Goal: Task Accomplishment & Management: Use online tool/utility

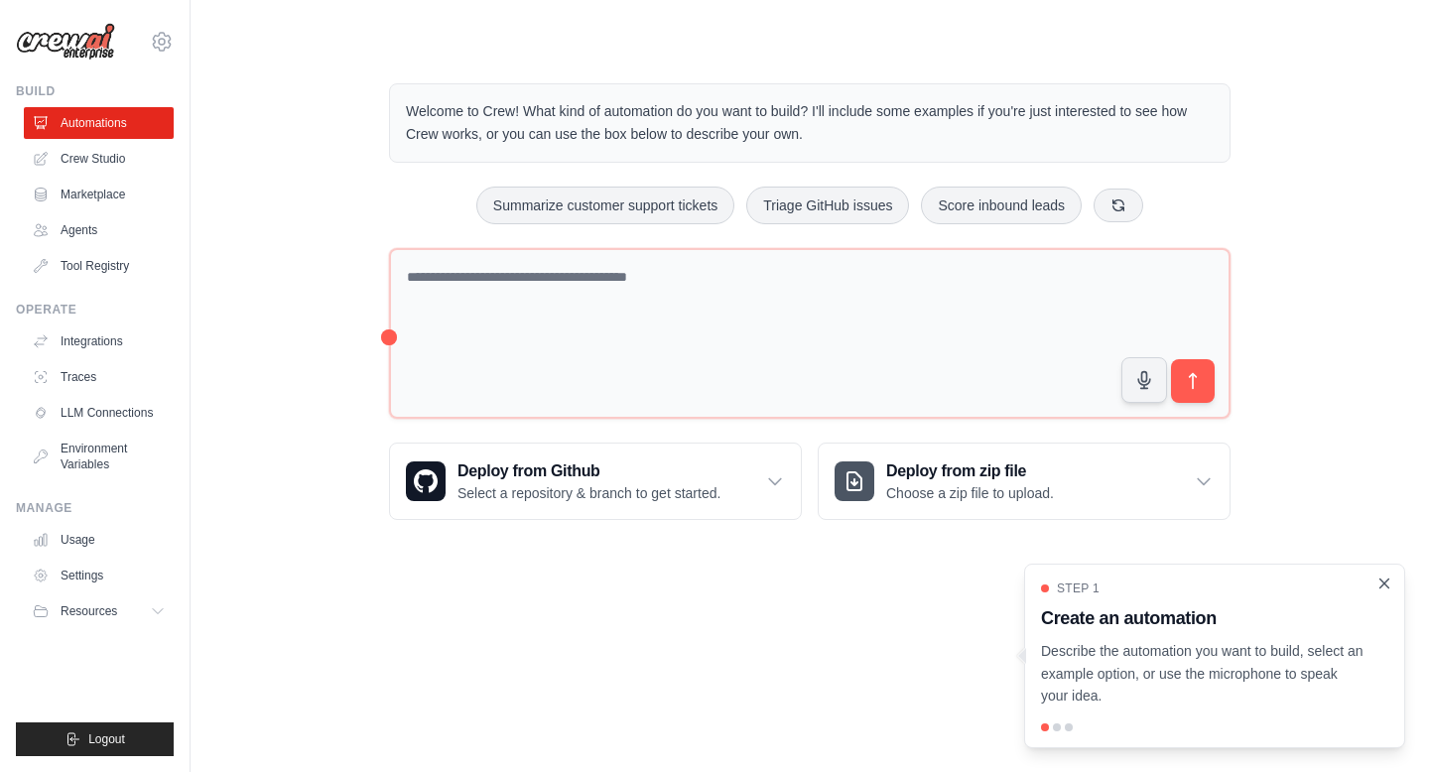
click at [1382, 582] on icon "Close walkthrough" at bounding box center [1384, 583] width 9 height 9
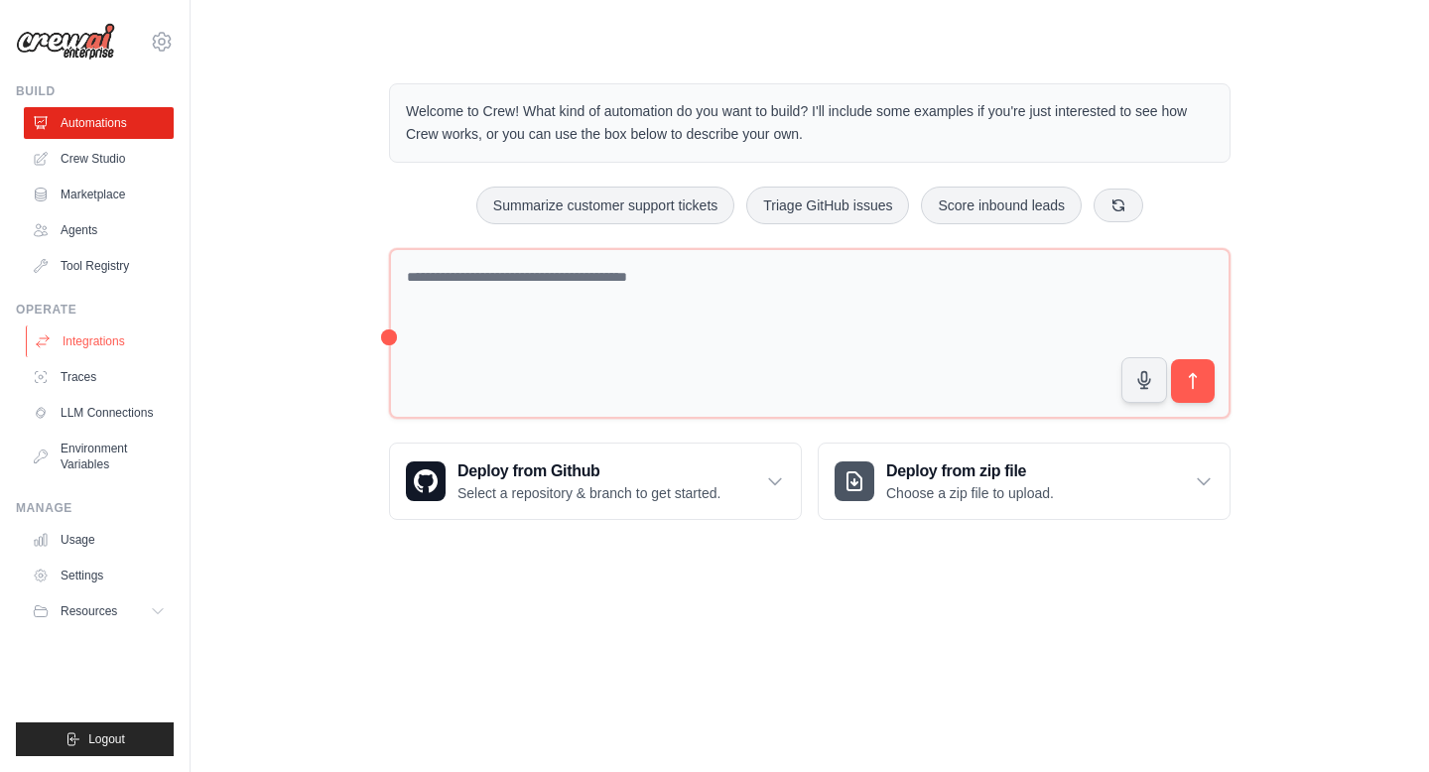
click at [87, 336] on link "Integrations" at bounding box center [101, 341] width 150 height 32
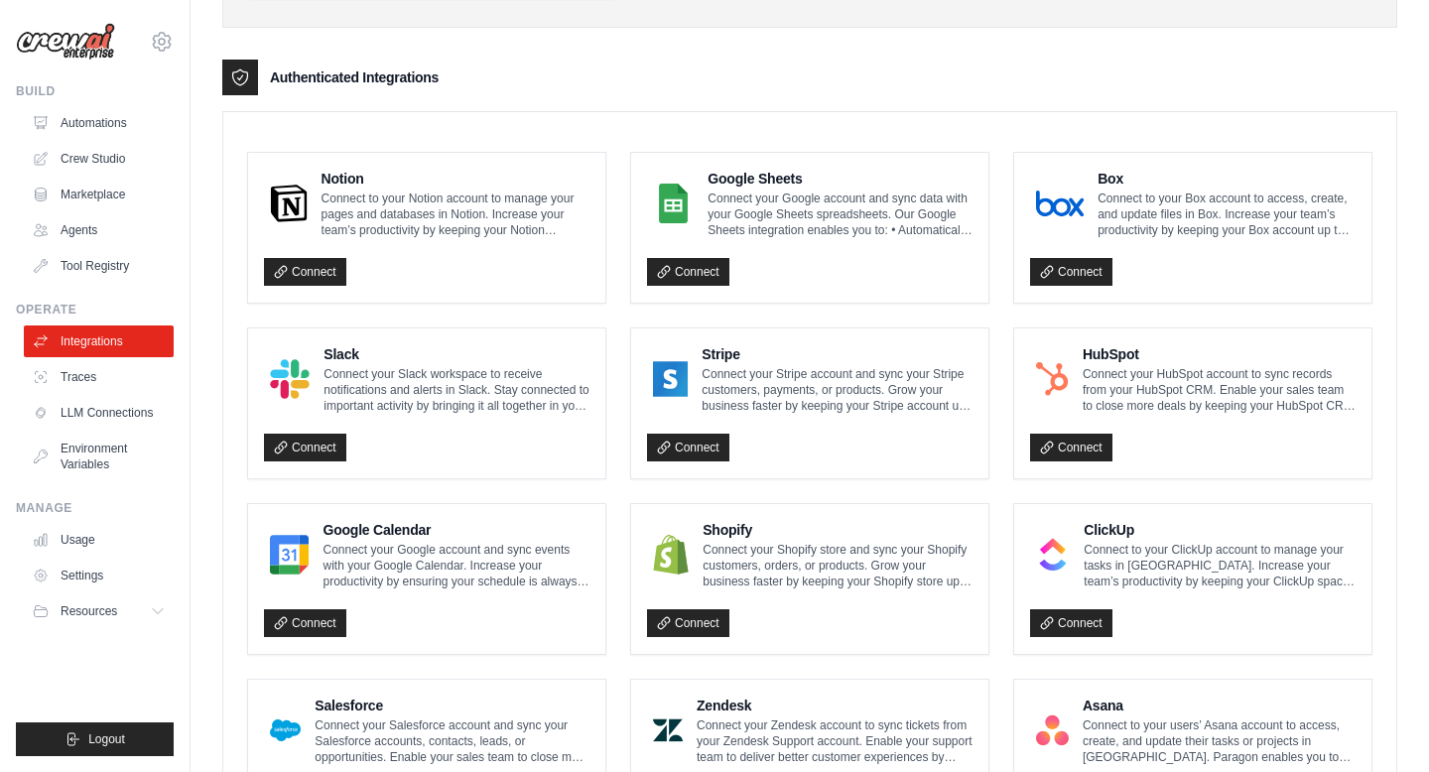
scroll to position [196, 0]
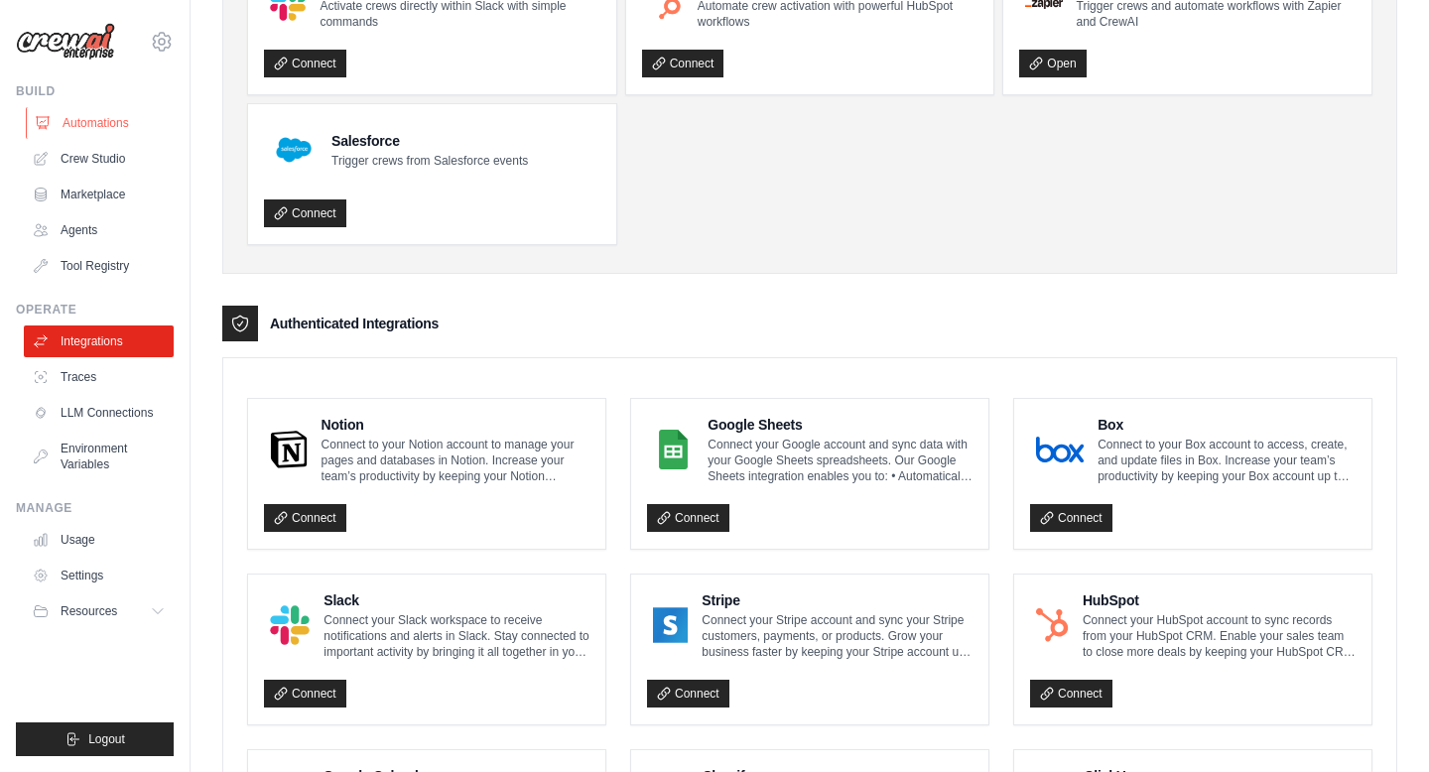
click at [93, 122] on link "Automations" at bounding box center [101, 123] width 150 height 32
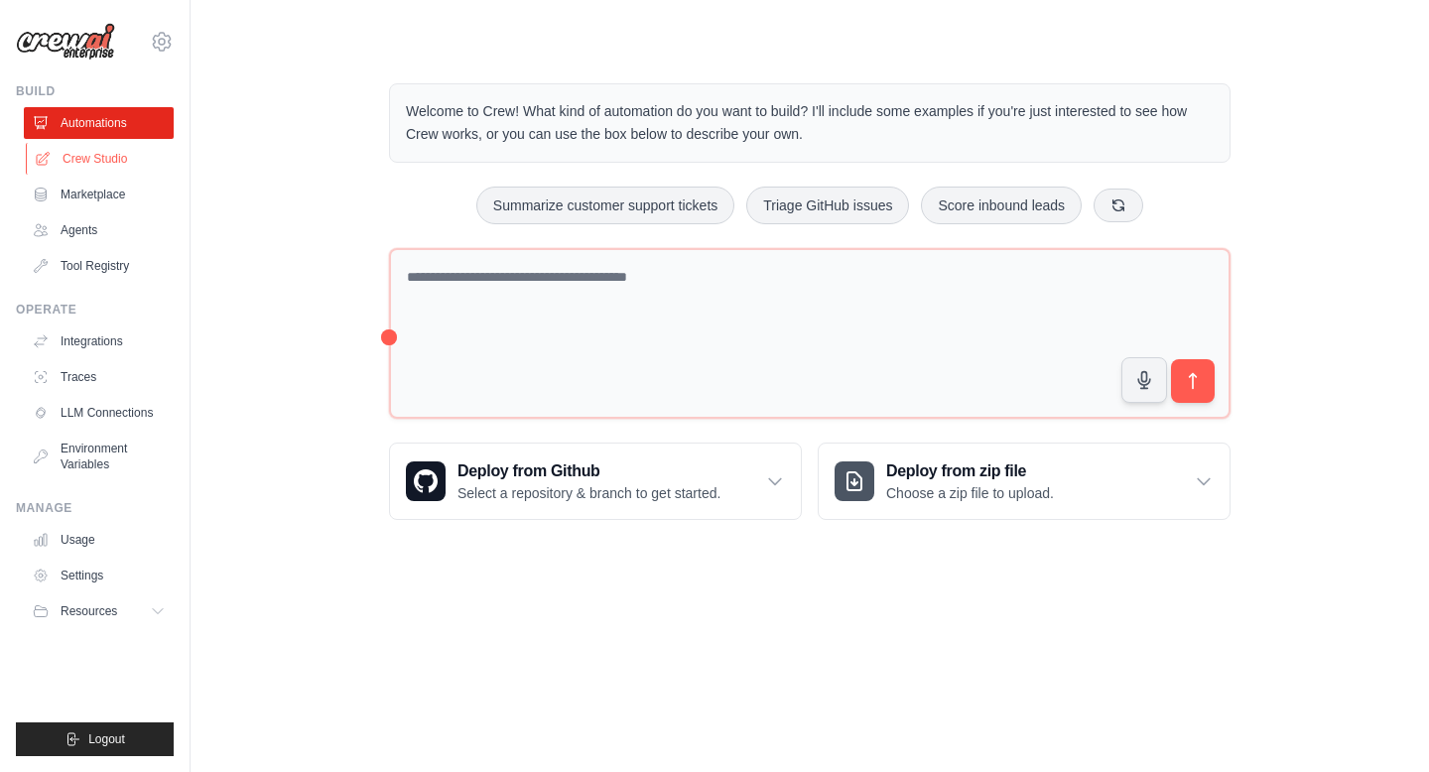
click at [80, 160] on link "Crew Studio" at bounding box center [101, 159] width 150 height 32
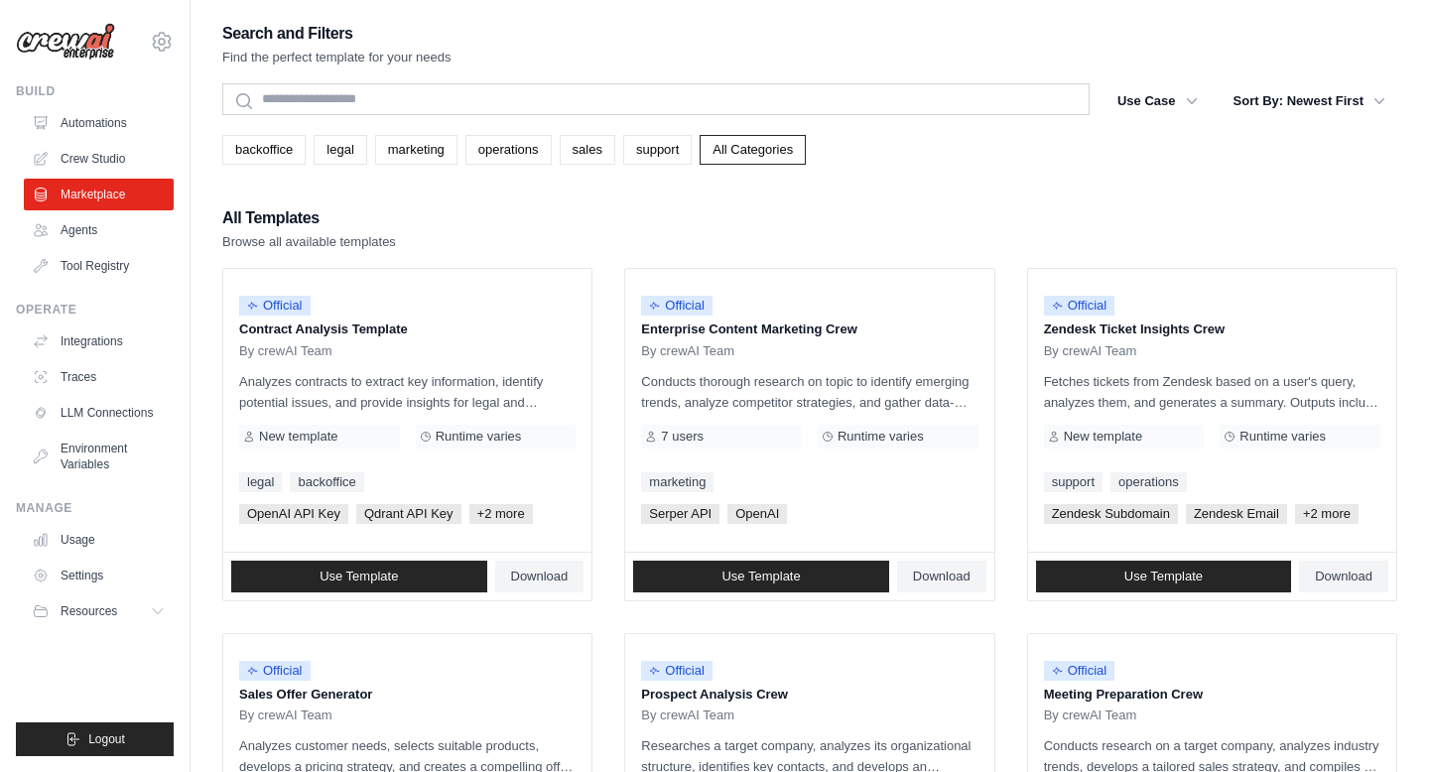
click at [65, 223] on link "Agents" at bounding box center [99, 230] width 150 height 32
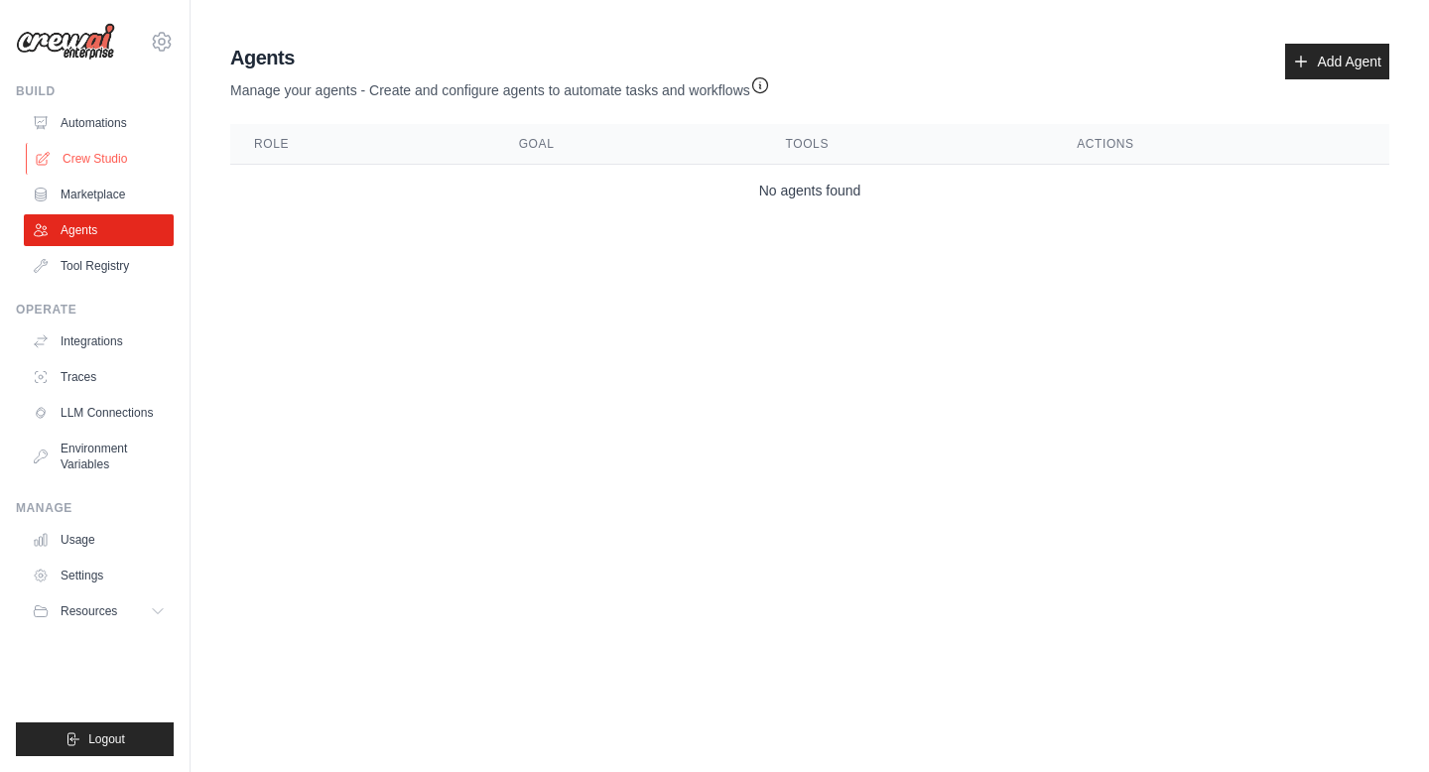
click at [88, 167] on link "Crew Studio" at bounding box center [101, 159] width 150 height 32
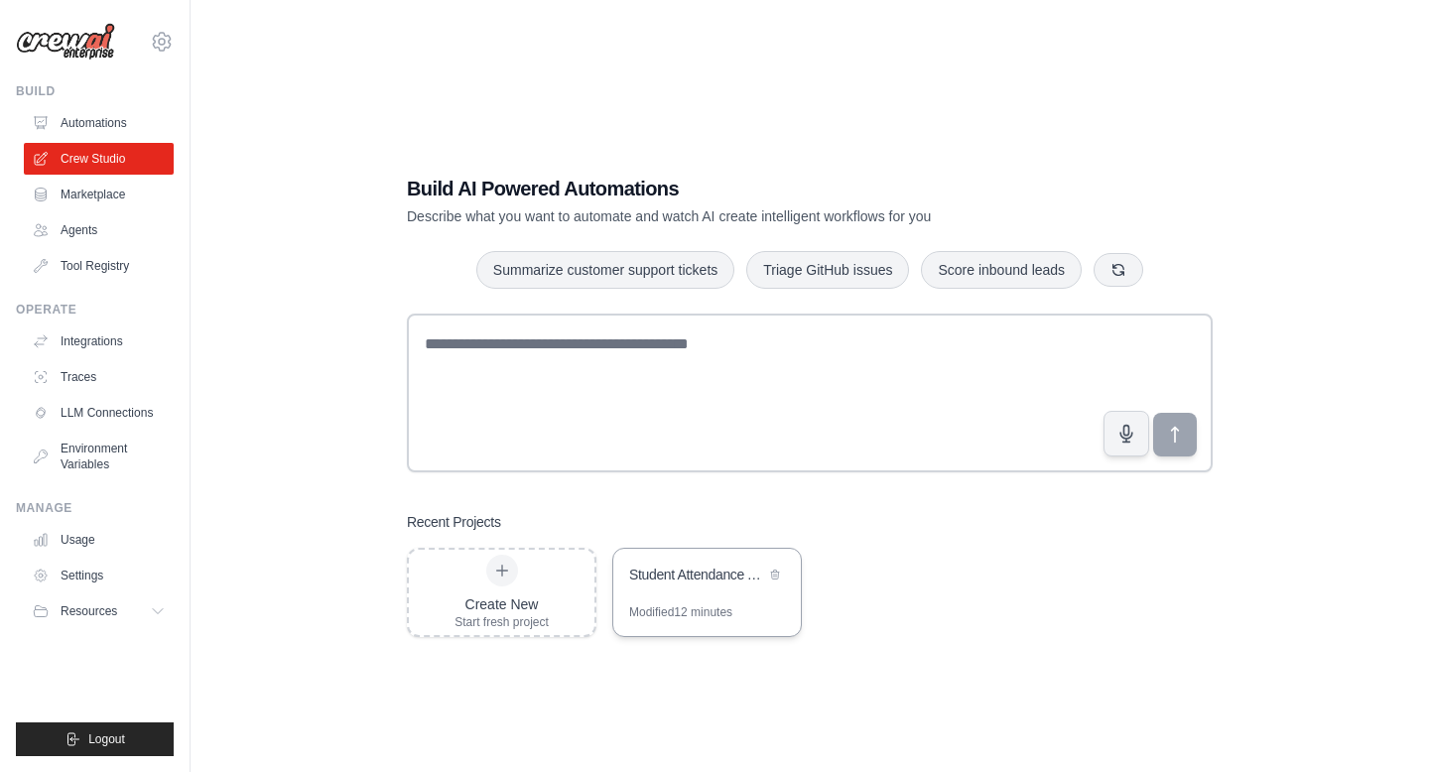
click at [718, 596] on div "Student Attendance Automation System" at bounding box center [707, 577] width 188 height 56
click at [89, 334] on link "Integrations" at bounding box center [101, 341] width 150 height 32
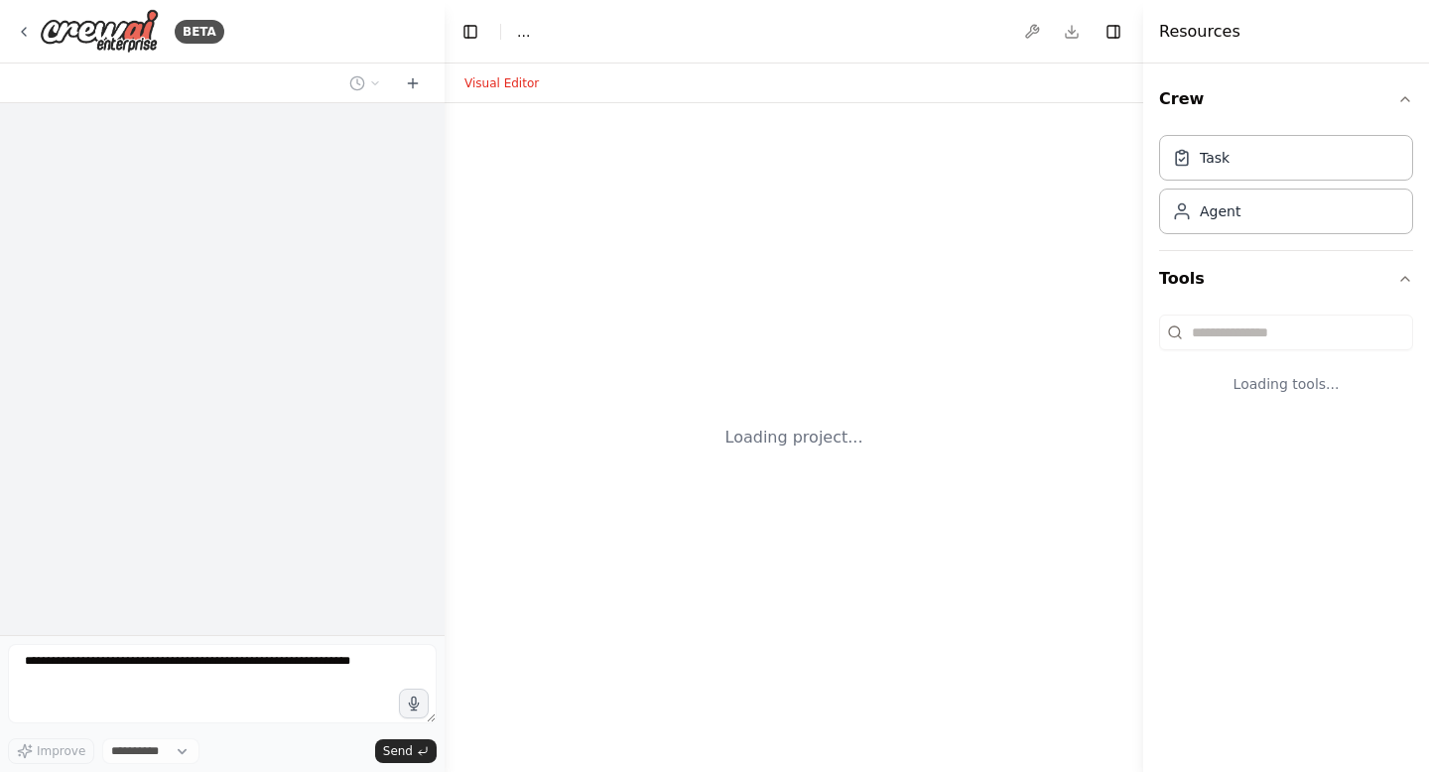
select select "****"
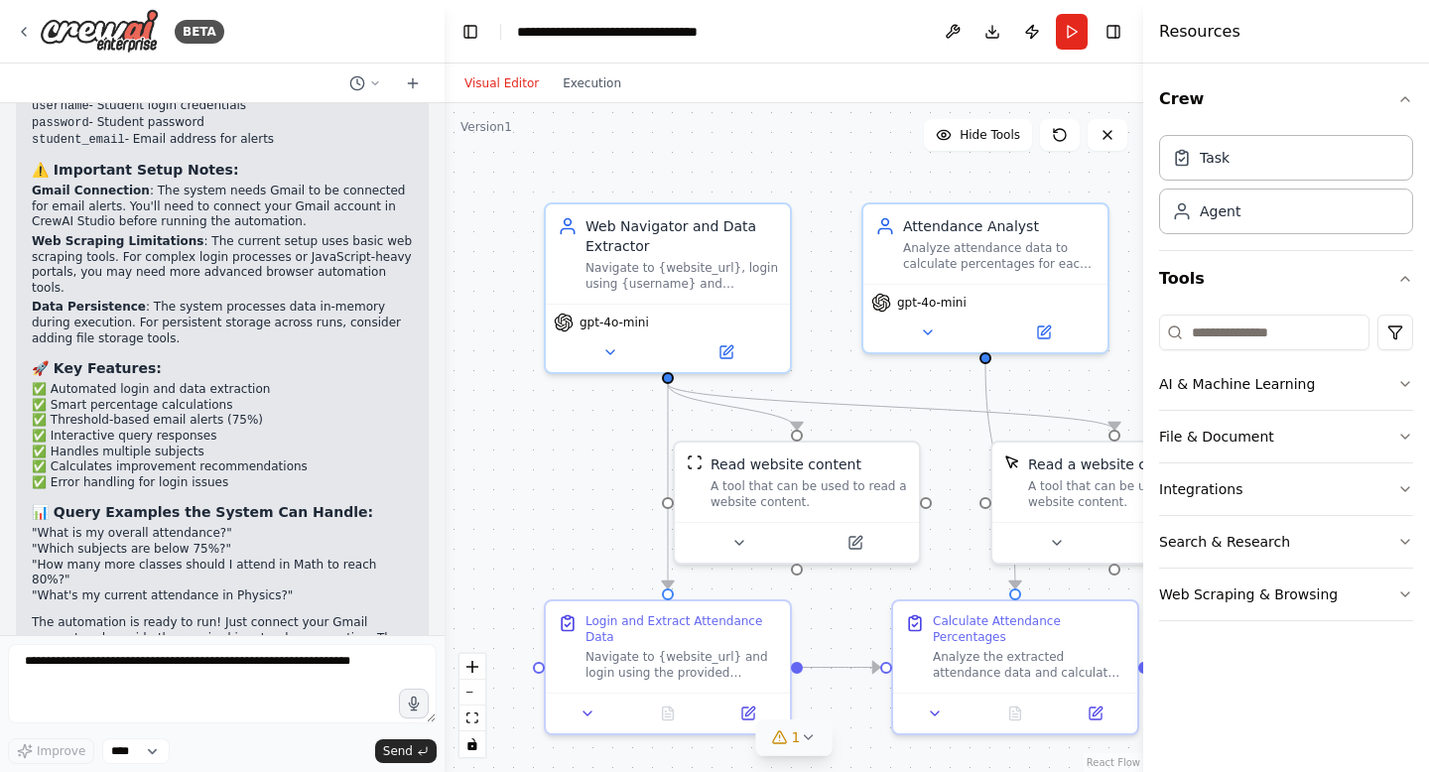
click at [798, 744] on span "1" at bounding box center [796, 737] width 9 height 20
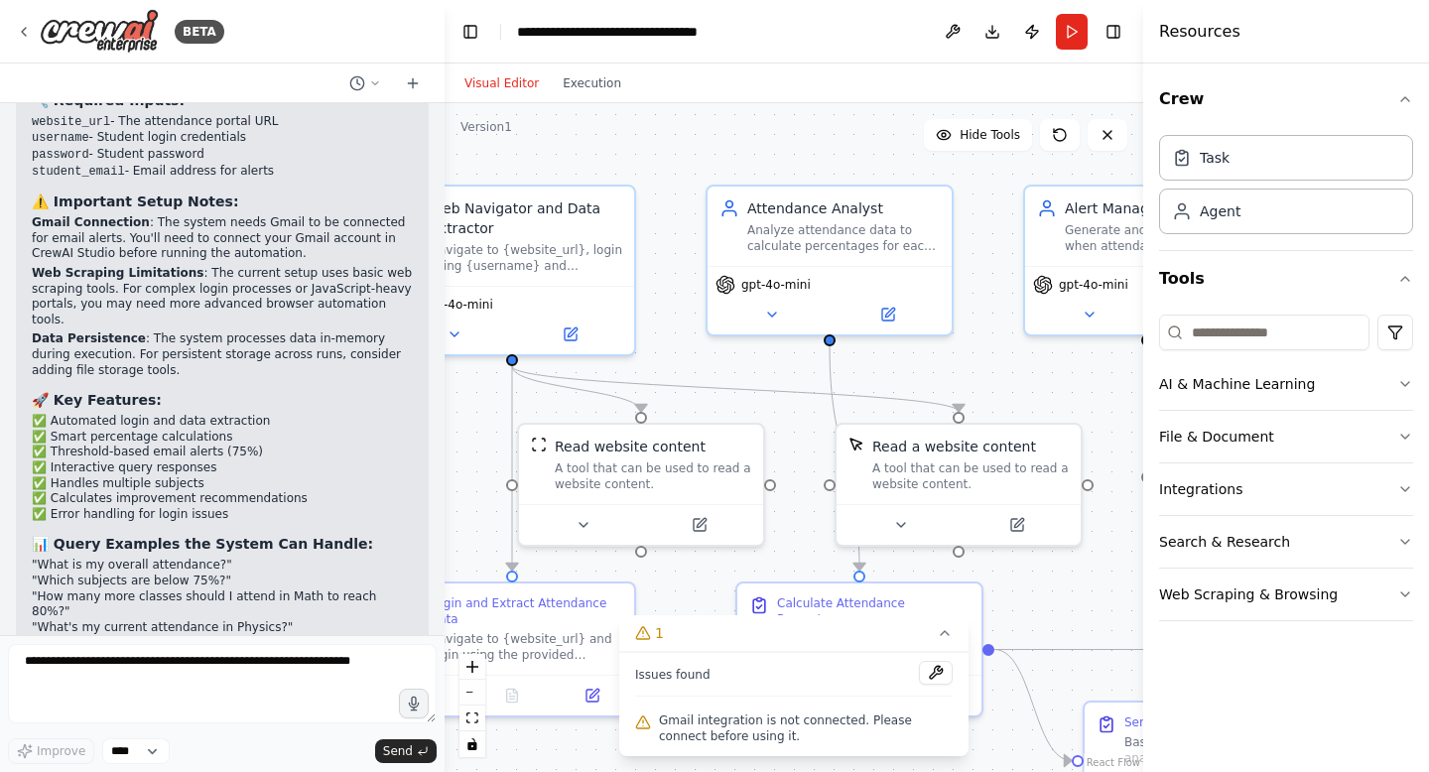
drag, startPoint x: 905, startPoint y: 377, endPoint x: 750, endPoint y: 358, distance: 156.0
click at [750, 358] on div ".deletable-edge-delete-btn { width: 20px; height: 20px; border: 0px solid #ffff…" at bounding box center [794, 437] width 699 height 669
click at [22, 33] on icon at bounding box center [24, 32] width 16 height 16
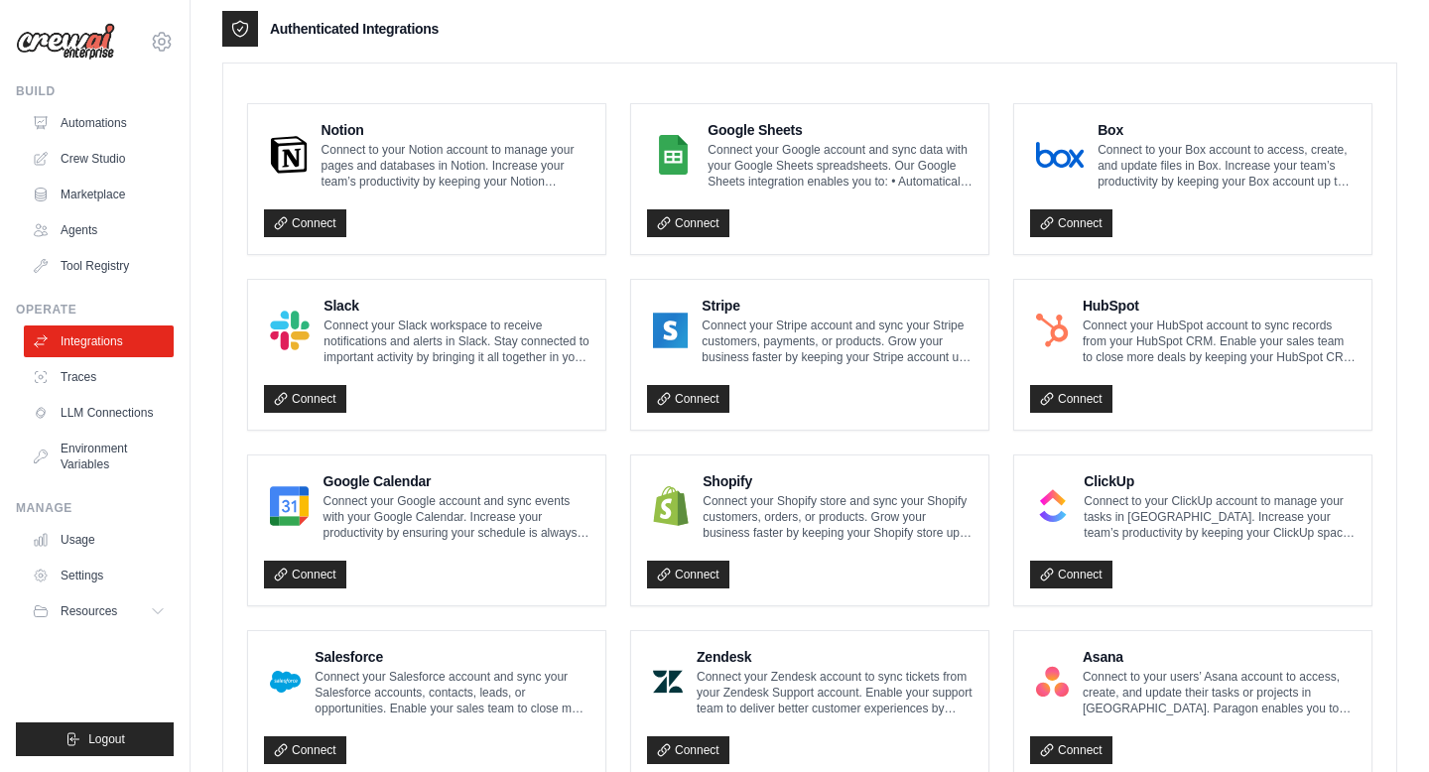
scroll to position [1092, 0]
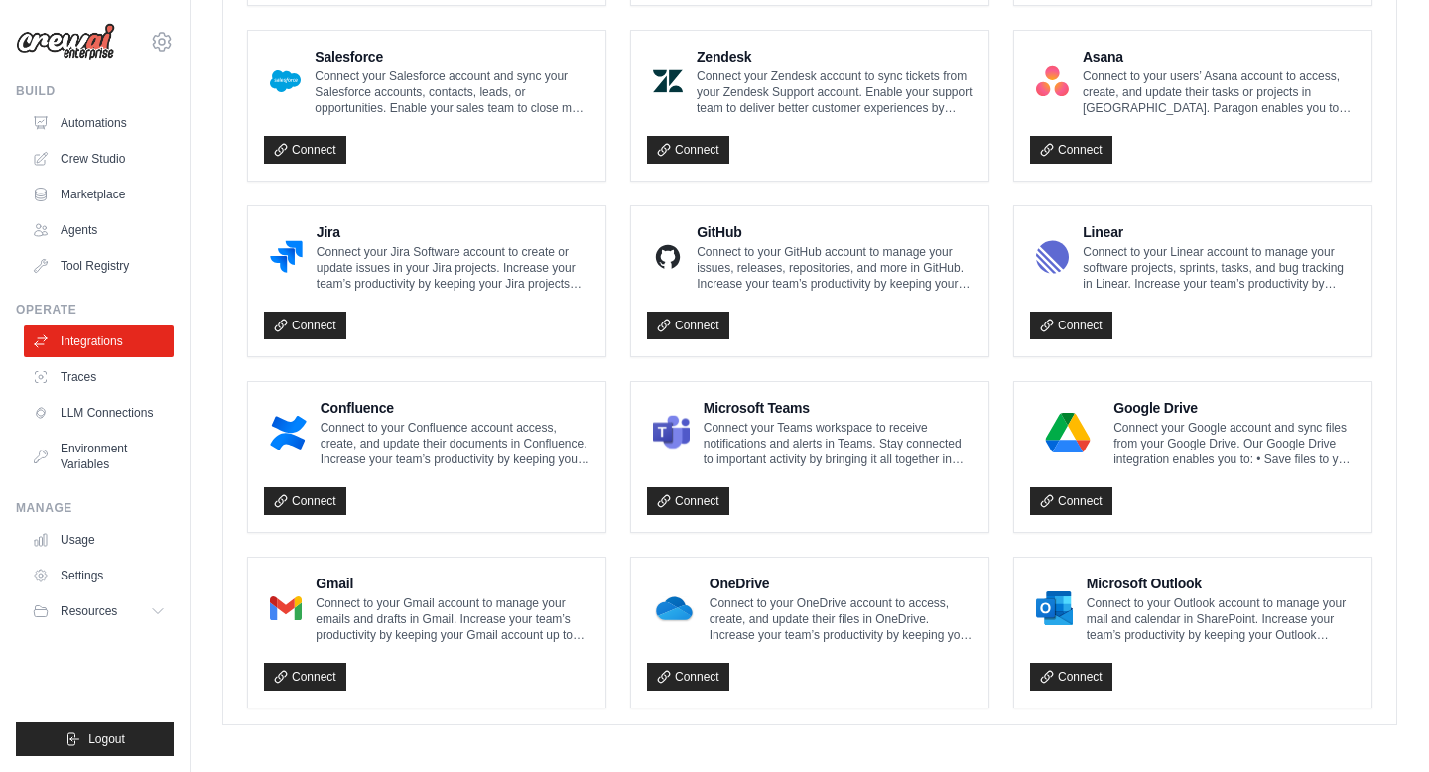
click at [386, 612] on p "Connect to your Gmail account to manage your emails and drafts in Gmail. Increa…" at bounding box center [453, 619] width 274 height 48
click at [268, 612] on div at bounding box center [286, 609] width 44 height 52
click at [307, 674] on link "Connect" at bounding box center [305, 677] width 82 height 28
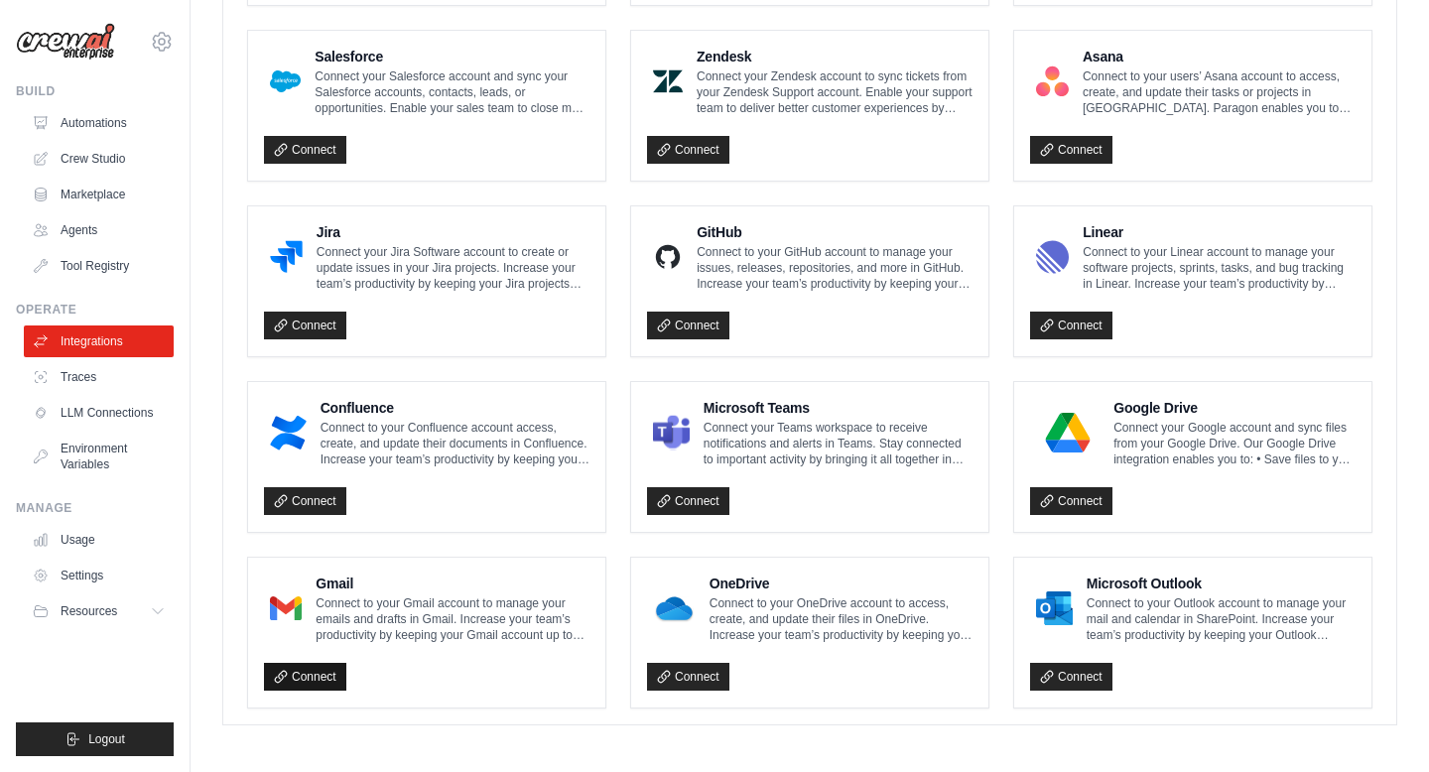
click at [307, 674] on link "Connect" at bounding box center [305, 677] width 82 height 28
click at [1096, 429] on img at bounding box center [1068, 433] width 64 height 40
click at [1065, 443] on img at bounding box center [1068, 433] width 64 height 40
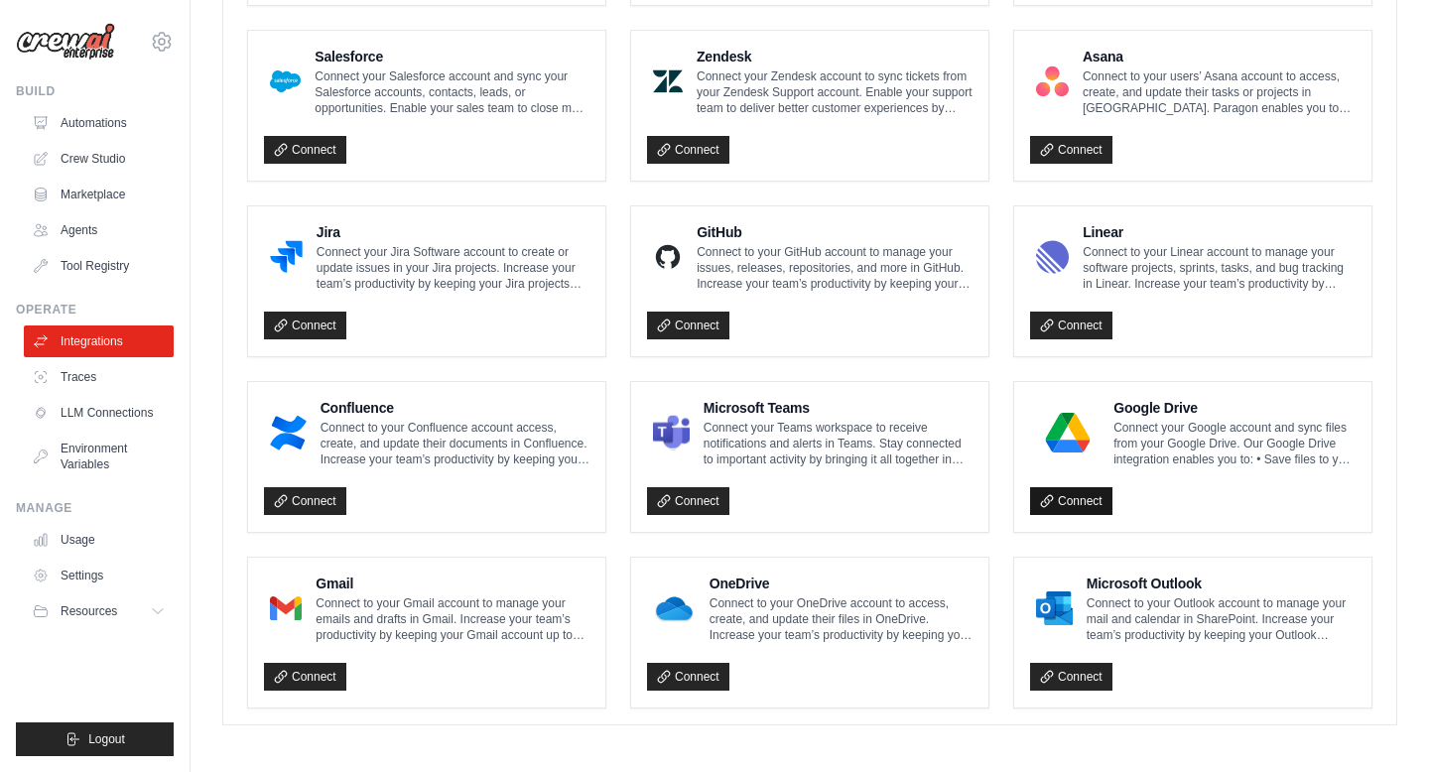
click at [1058, 487] on link "Connect" at bounding box center [1071, 501] width 82 height 28
click at [1050, 494] on icon at bounding box center [1047, 501] width 14 height 14
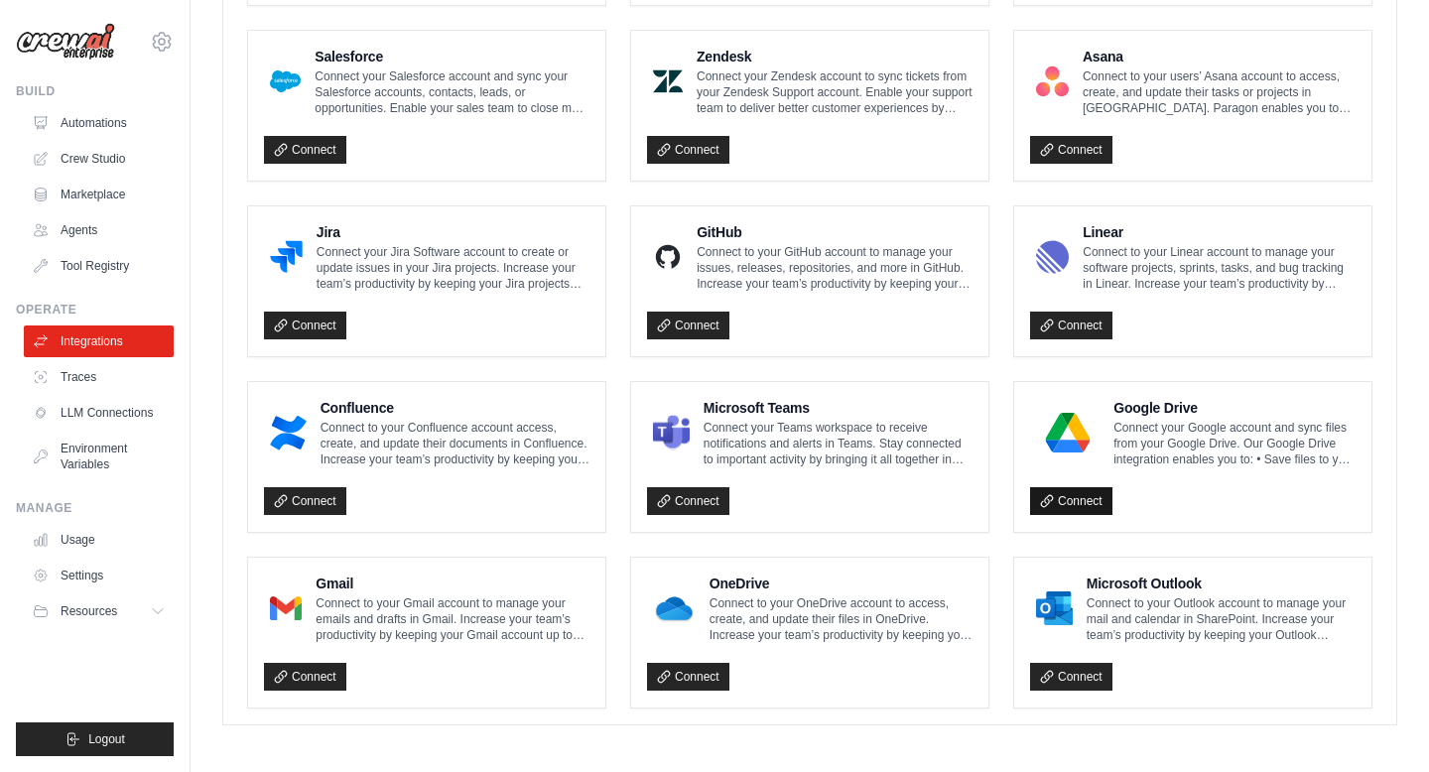
click at [1050, 494] on icon at bounding box center [1047, 501] width 14 height 14
